Goal: Use online tool/utility: Utilize a website feature to perform a specific function

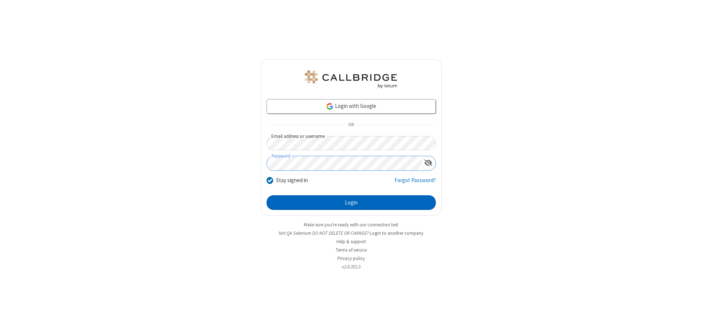
click at [351, 203] on button "Login" at bounding box center [351, 202] width 169 height 15
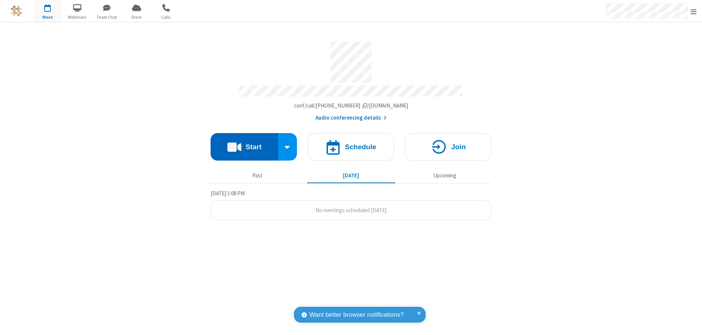
click at [244, 143] on button "Start" at bounding box center [245, 146] width 68 height 27
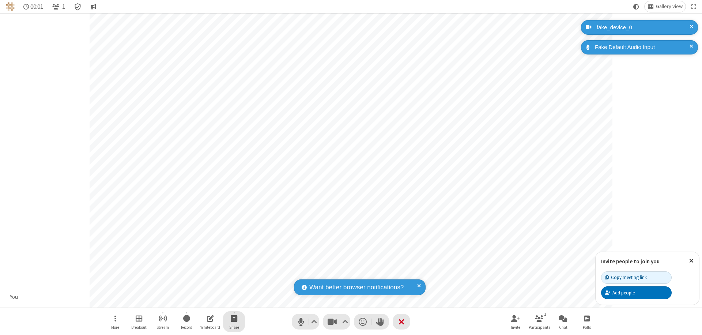
click at [234, 318] on span "Start sharing" at bounding box center [234, 318] width 7 height 9
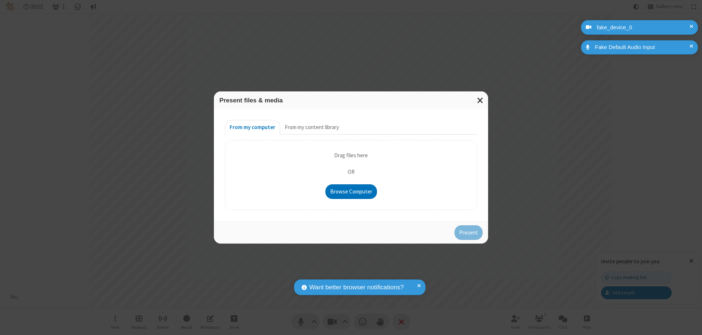
type input "C:\fakepath\doc_test.docx"
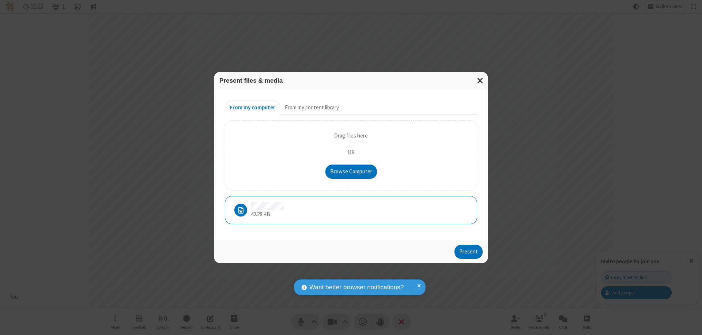
click at [469, 252] on button "Present" at bounding box center [469, 252] width 28 height 15
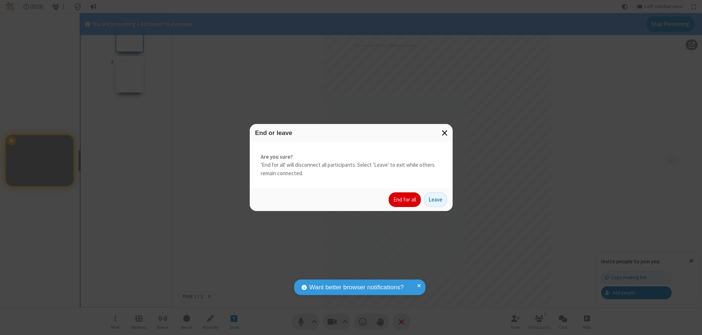
click at [405, 200] on button "End for all" at bounding box center [405, 199] width 32 height 15
